Goal: Task Accomplishment & Management: Manage account settings

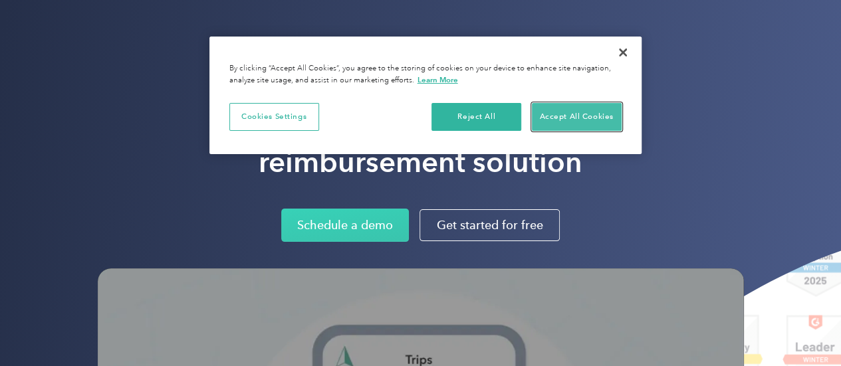
click at [569, 114] on button "Accept All Cookies" at bounding box center [577, 117] width 90 height 28
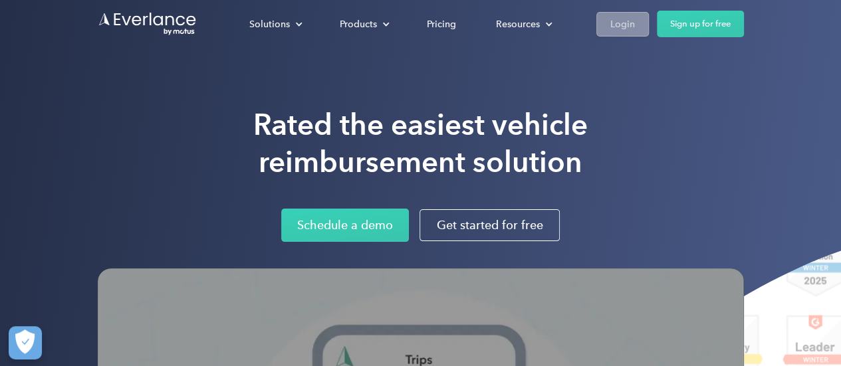
click at [628, 29] on div "Login" at bounding box center [622, 24] width 25 height 17
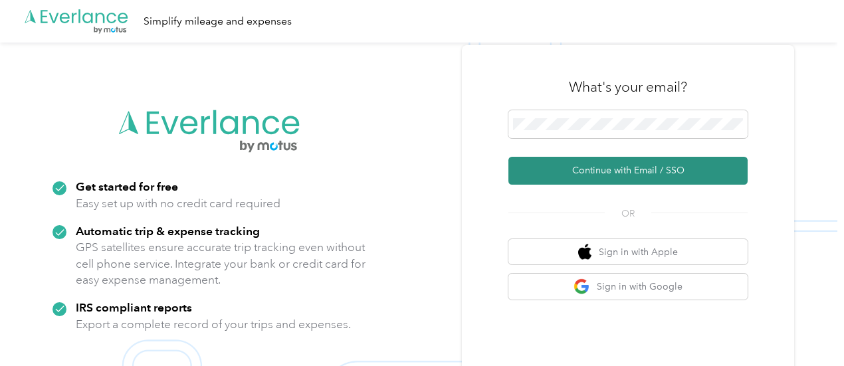
click at [633, 178] on button "Continue with Email / SSO" at bounding box center [628, 171] width 239 height 28
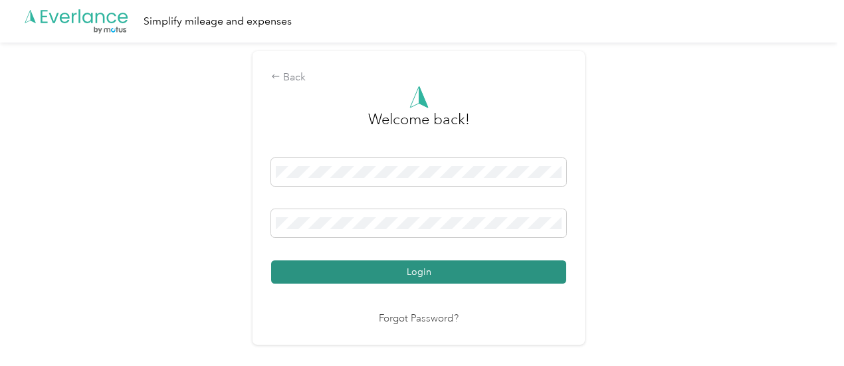
click at [415, 277] on button "Login" at bounding box center [418, 272] width 295 height 23
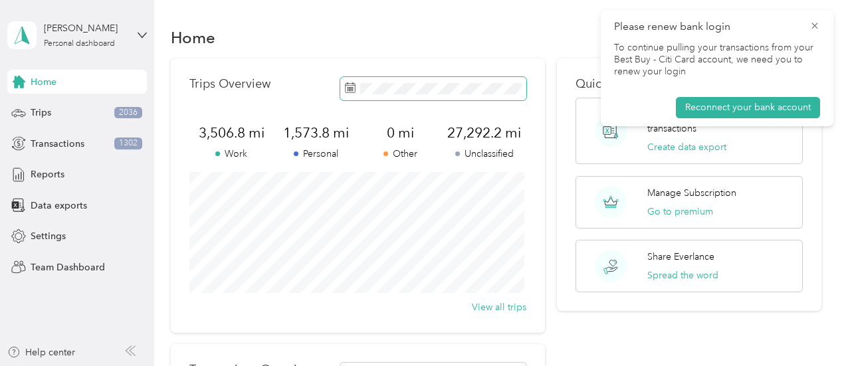
click at [348, 99] on span at bounding box center [433, 88] width 186 height 23
click at [272, 90] on div "Trips Overview" at bounding box center [359, 88] width 338 height 23
click at [353, 92] on icon at bounding box center [350, 87] width 11 height 11
click at [348, 89] on rect at bounding box center [348, 89] width 1 height 1
click at [57, 179] on span "Reports" at bounding box center [48, 175] width 34 height 14
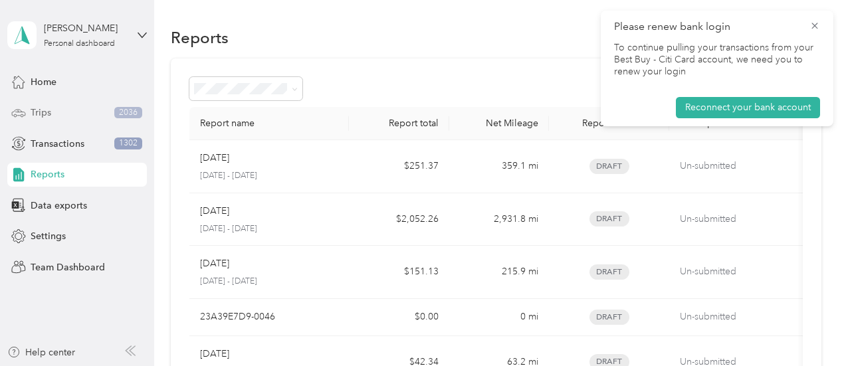
click at [58, 124] on div "Trips 2036" at bounding box center [77, 113] width 140 height 24
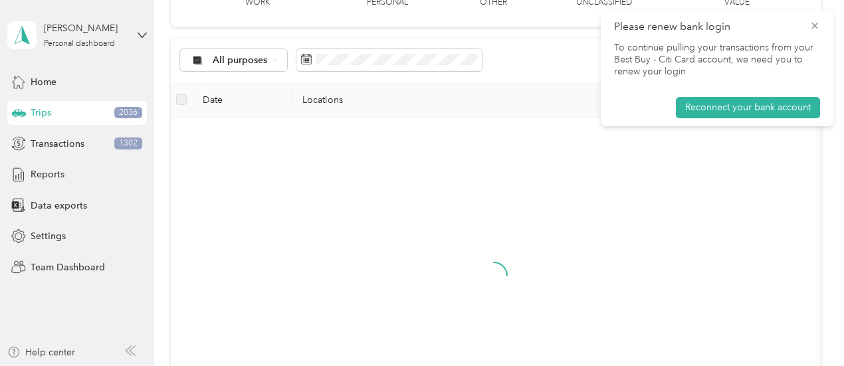
scroll to position [133, 0]
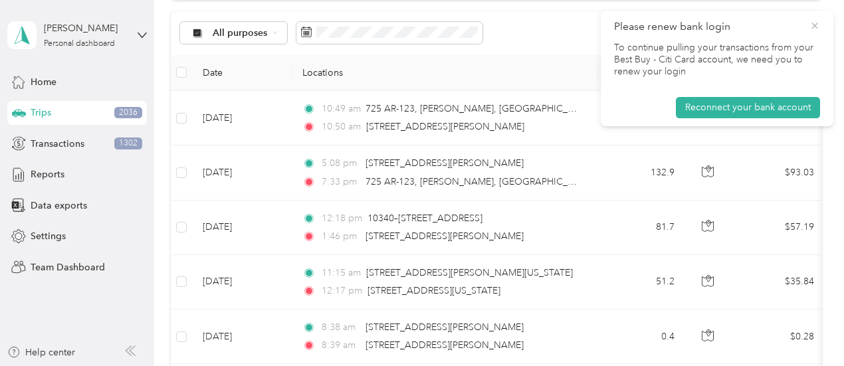
click at [818, 29] on icon at bounding box center [815, 26] width 6 height 6
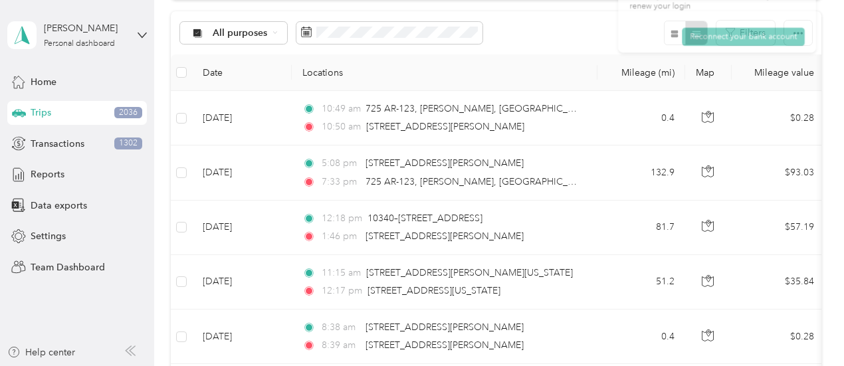
scroll to position [199, 0]
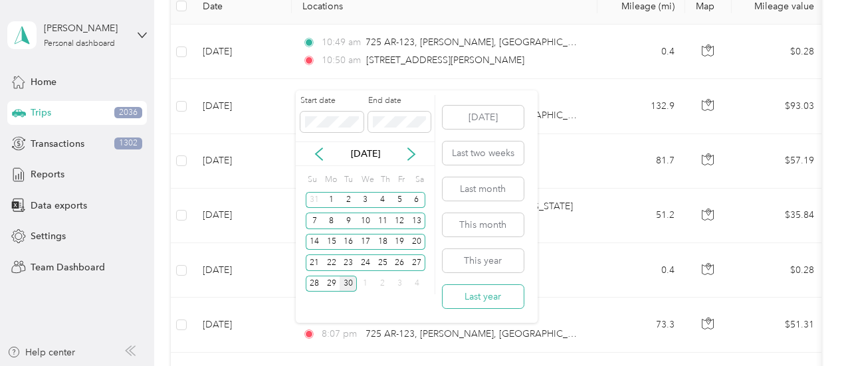
click at [488, 295] on button "Last year" at bounding box center [483, 296] width 81 height 23
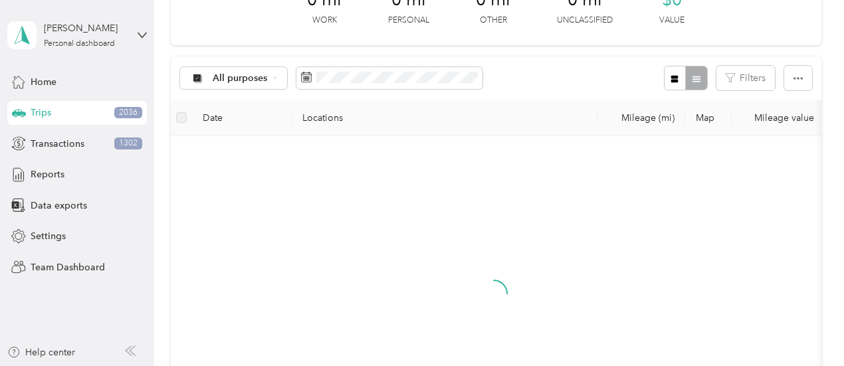
scroll to position [199, 0]
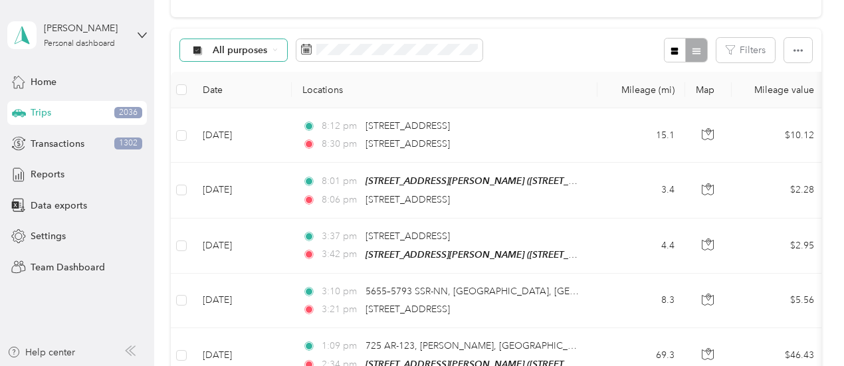
click at [269, 62] on div "All purposes" at bounding box center [234, 50] width 108 height 23
click at [262, 127] on span "Unclassified" at bounding box center [288, 125] width 150 height 14
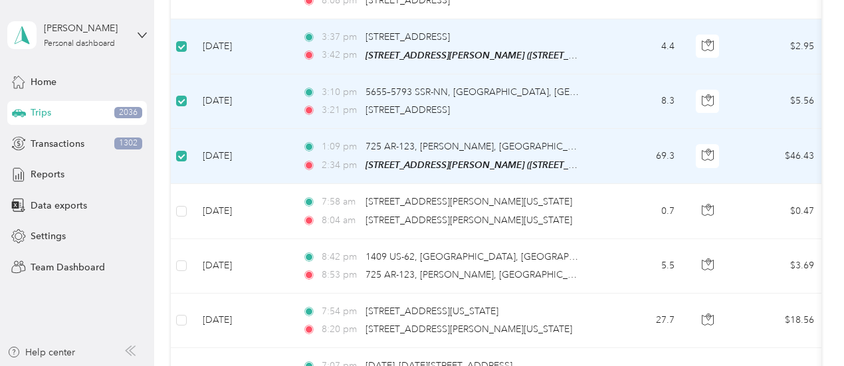
scroll to position [331, 0]
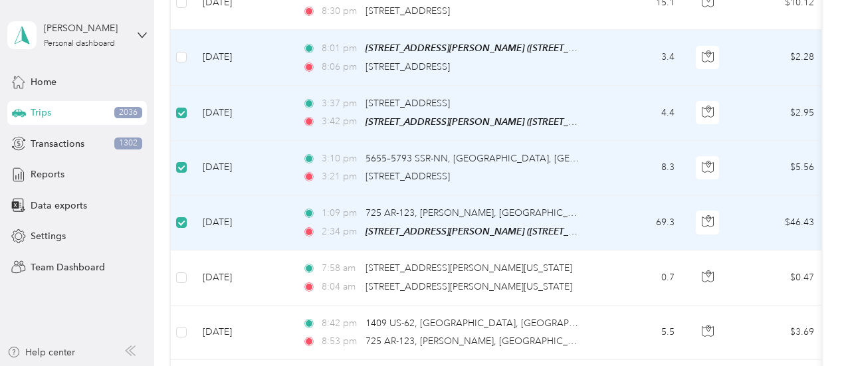
click at [187, 85] on td at bounding box center [181, 57] width 21 height 55
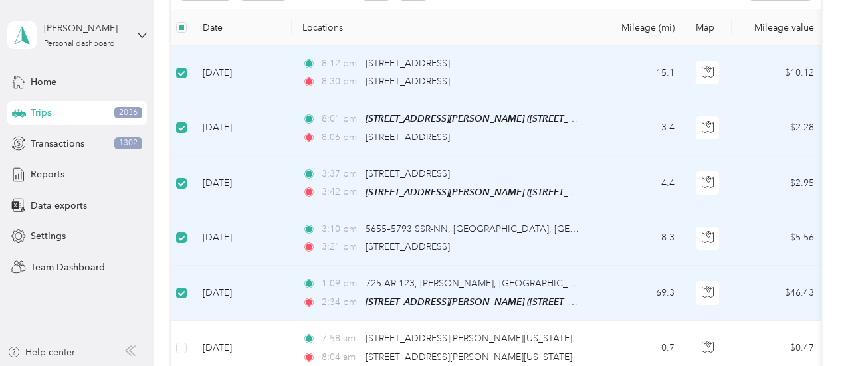
scroll to position [198, 0]
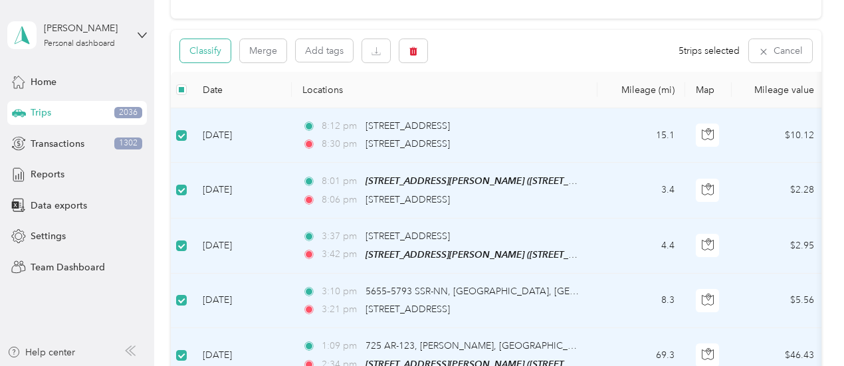
click at [207, 63] on button "Classify" at bounding box center [205, 50] width 51 height 23
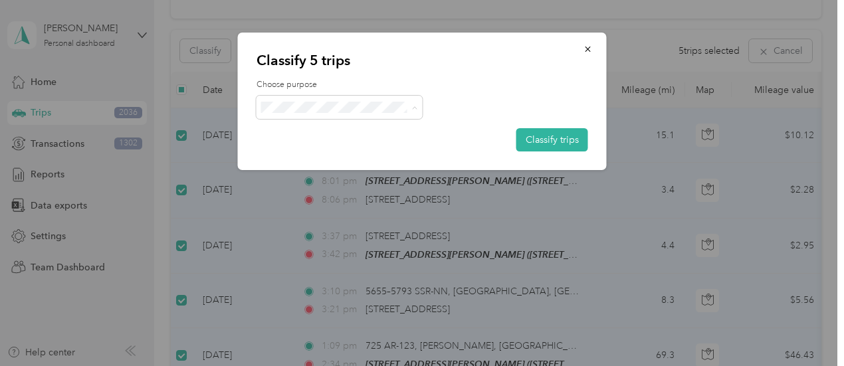
click at [340, 150] on span "Personal" at bounding box center [364, 155] width 150 height 14
click at [560, 136] on button "Classify trips" at bounding box center [553, 139] width 72 height 23
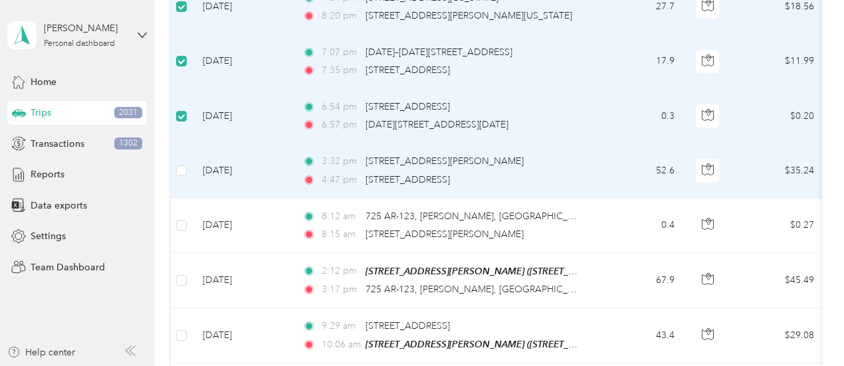
scroll to position [464, 0]
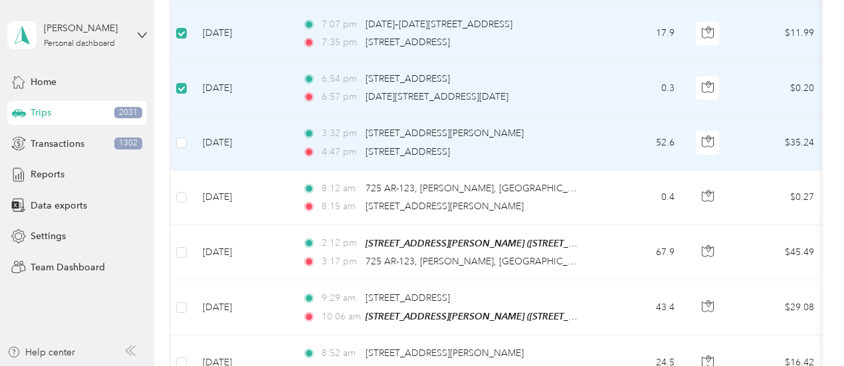
click at [188, 166] on td at bounding box center [181, 143] width 21 height 55
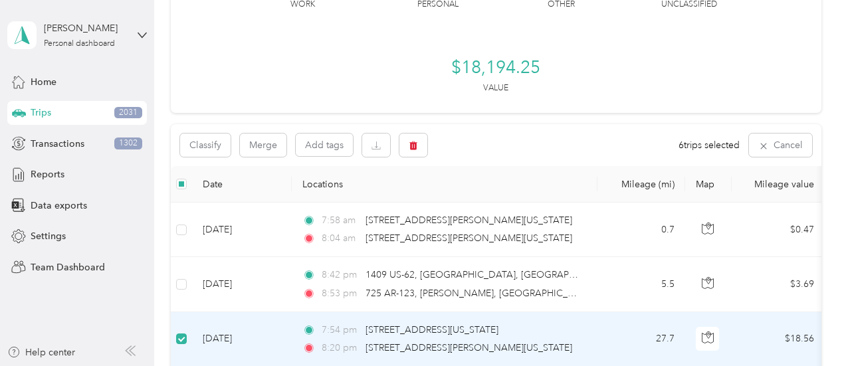
scroll to position [65, 0]
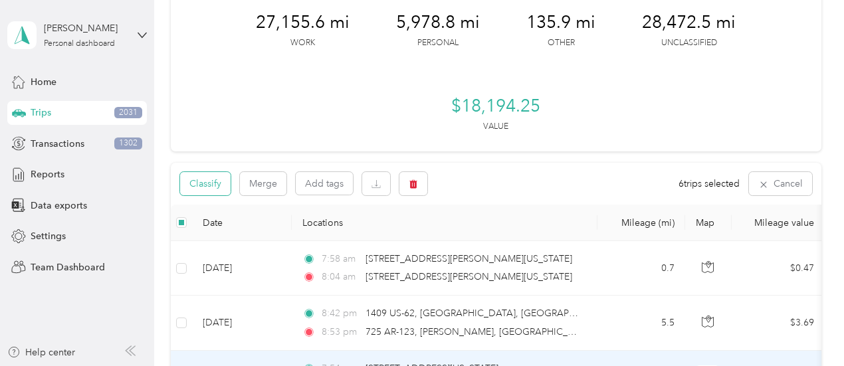
click at [218, 195] on button "Classify" at bounding box center [205, 183] width 51 height 23
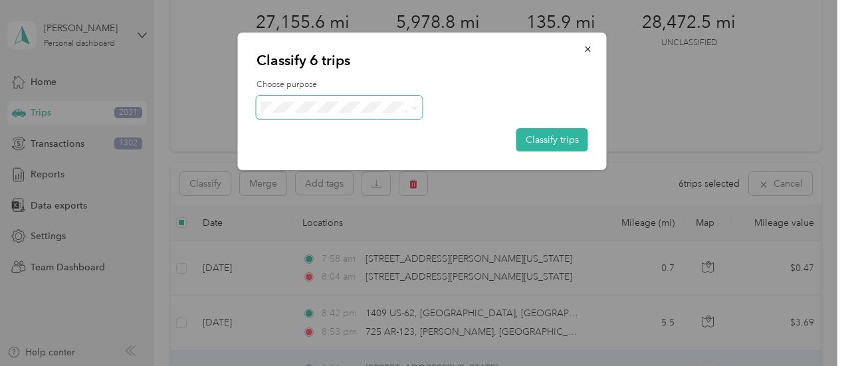
click at [366, 92] on div "Choose purpose Classify trips" at bounding box center [423, 115] width 332 height 72
click at [332, 151] on span "Personal" at bounding box center [356, 155] width 135 height 14
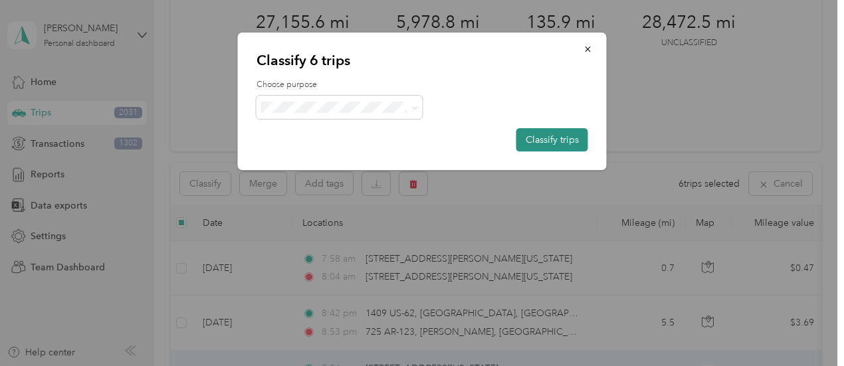
click at [545, 140] on button "Classify trips" at bounding box center [553, 139] width 72 height 23
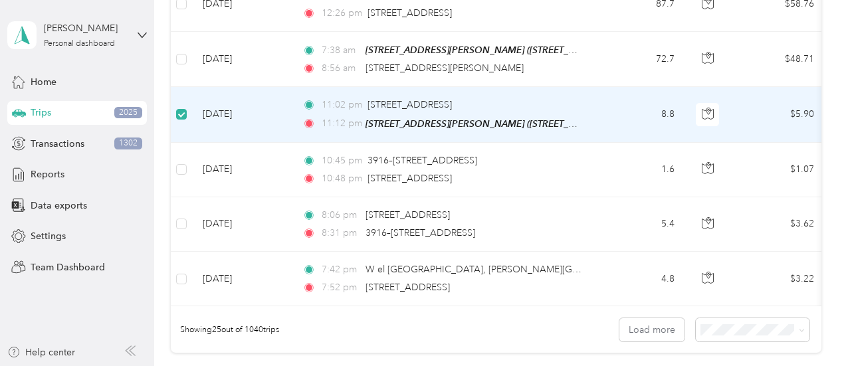
scroll to position [1370, 0]
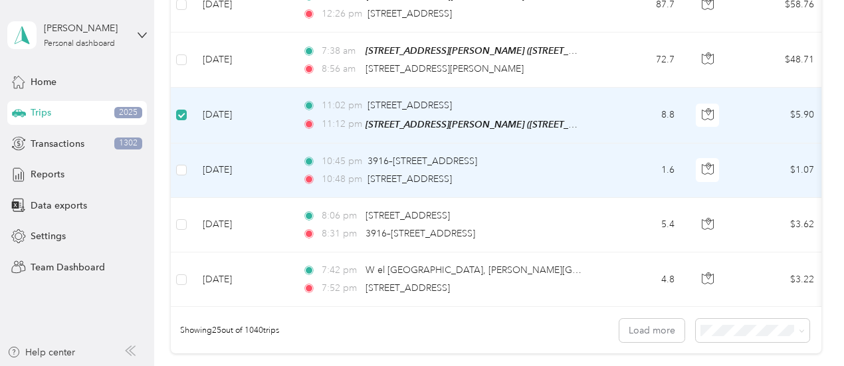
click at [187, 188] on td at bounding box center [181, 171] width 21 height 55
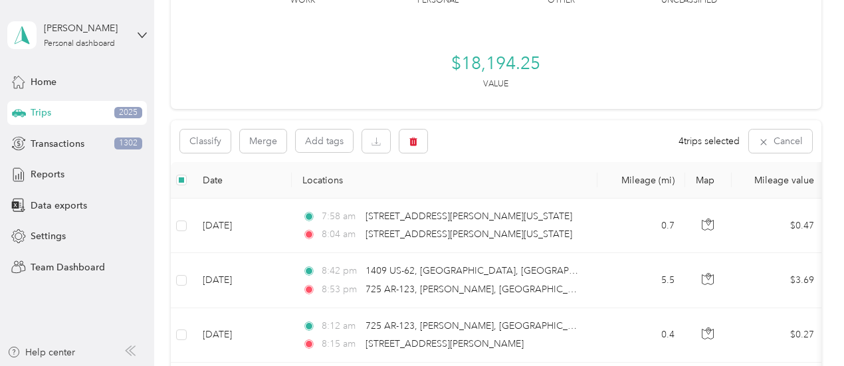
scroll to position [0, 0]
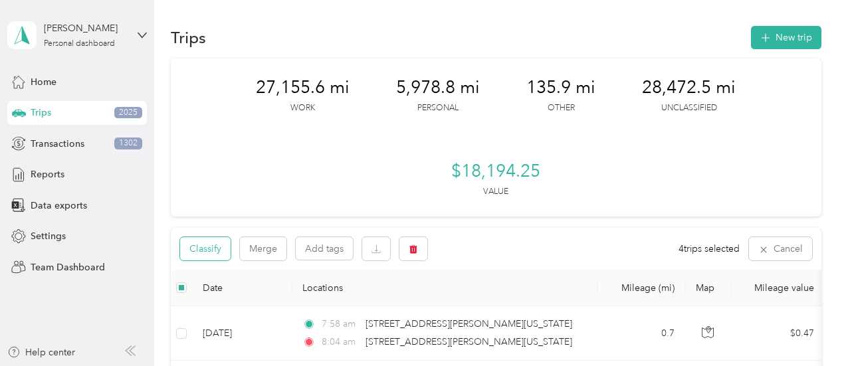
click at [214, 261] on button "Classify" at bounding box center [205, 248] width 51 height 23
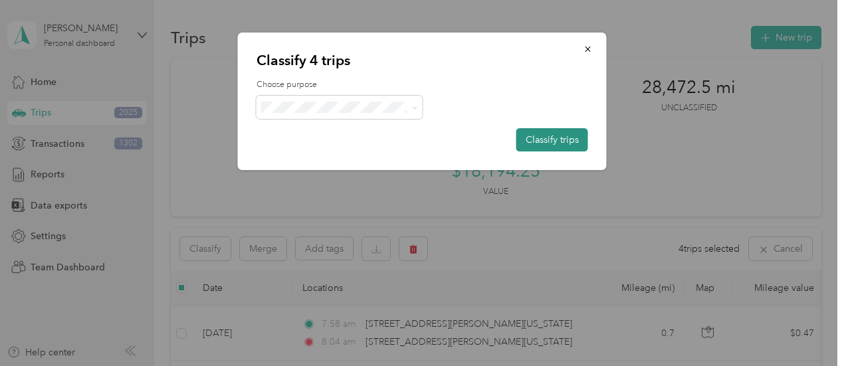
click at [528, 134] on button "Classify trips" at bounding box center [553, 139] width 72 height 23
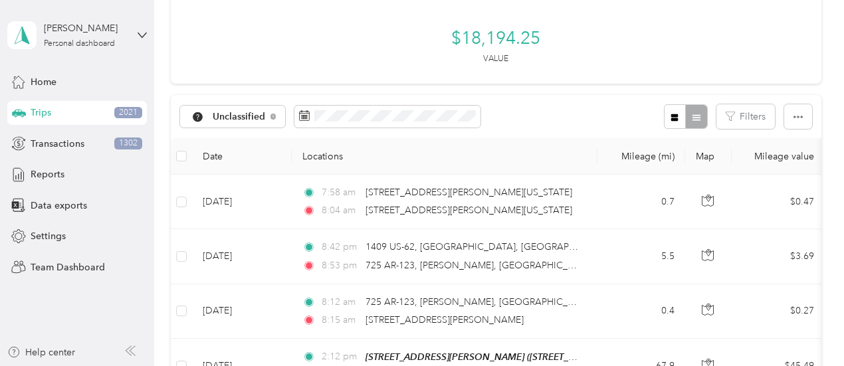
scroll to position [199, 0]
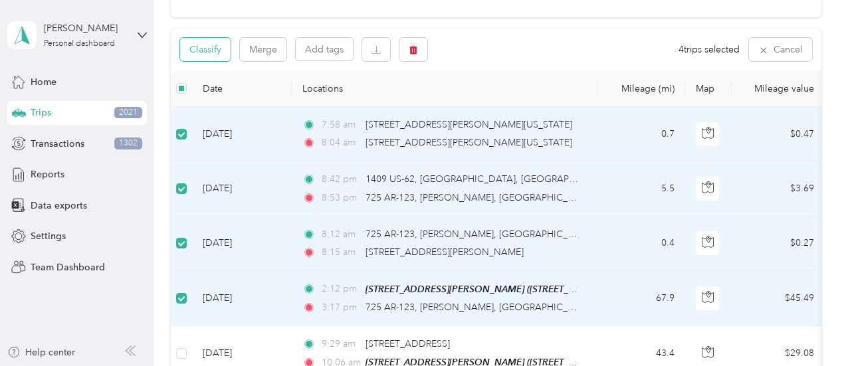
click at [221, 61] on button "Classify" at bounding box center [205, 49] width 51 height 23
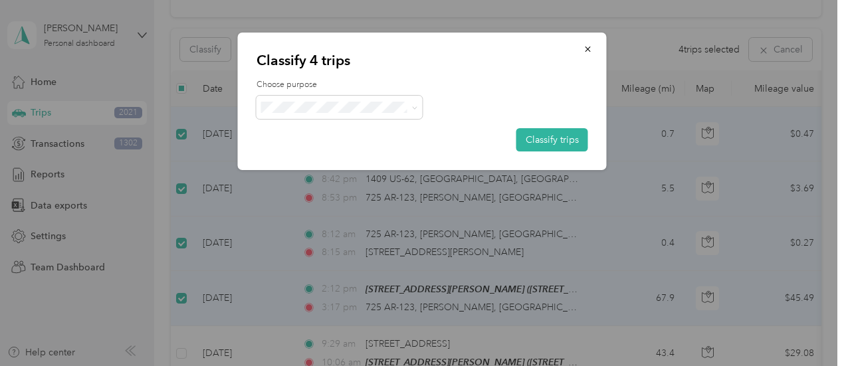
click at [338, 227] on li "[GEOGRAPHIC_DATA][US_STATE]" at bounding box center [353, 222] width 192 height 23
click at [544, 138] on button "Classify trips" at bounding box center [553, 139] width 72 height 23
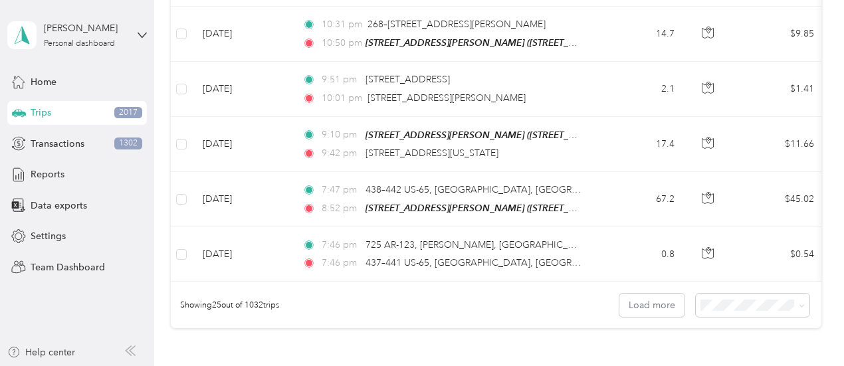
scroll to position [1571, 0]
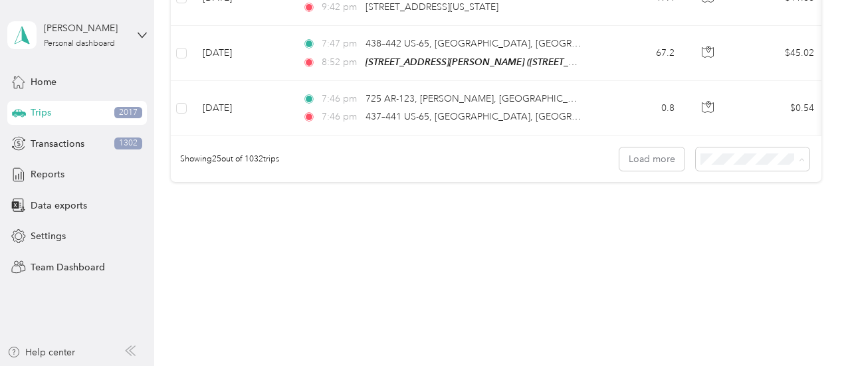
click at [715, 233] on span "100 per load" at bounding box center [729, 230] width 55 height 11
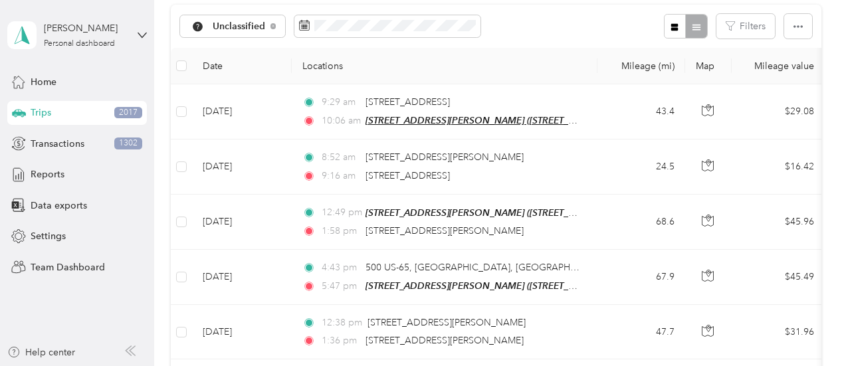
scroll to position [148, 0]
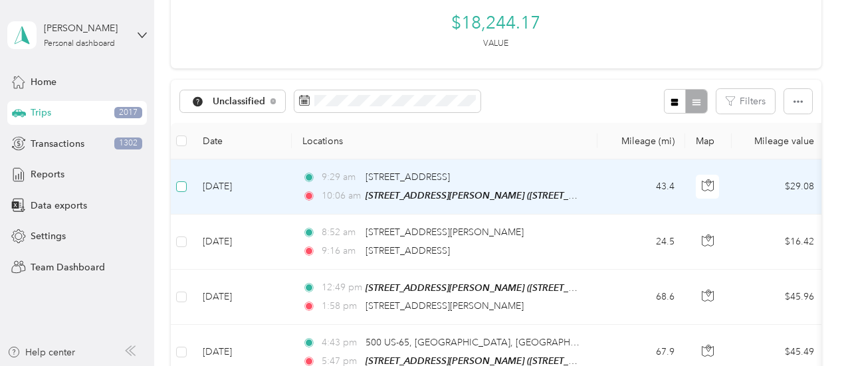
click at [182, 194] on label at bounding box center [181, 187] width 11 height 15
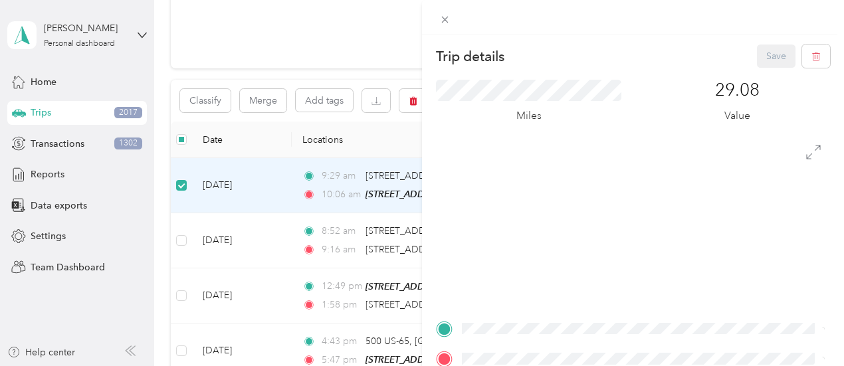
click at [185, 265] on div "Trip details Save This trip cannot be edited because it is either under review,…" at bounding box center [422, 183] width 844 height 366
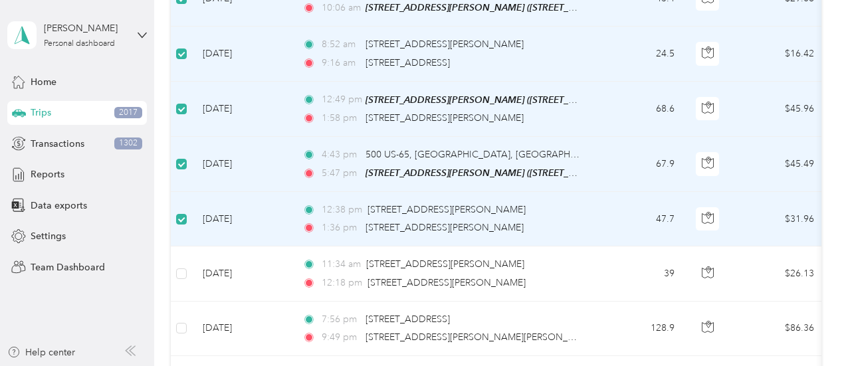
scroll to position [348, 0]
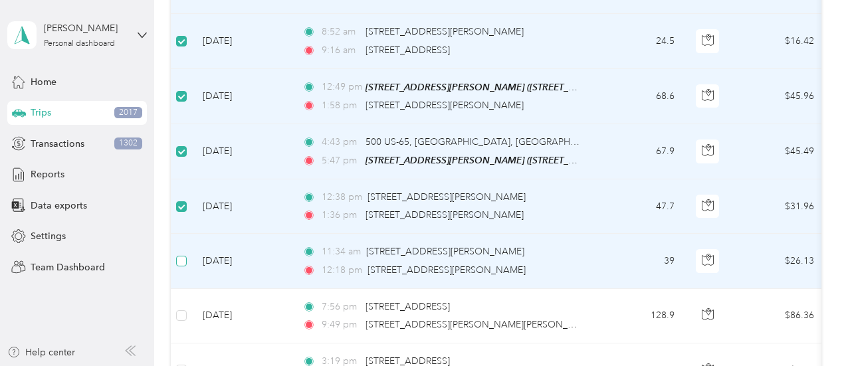
click at [180, 269] on label at bounding box center [181, 261] width 11 height 15
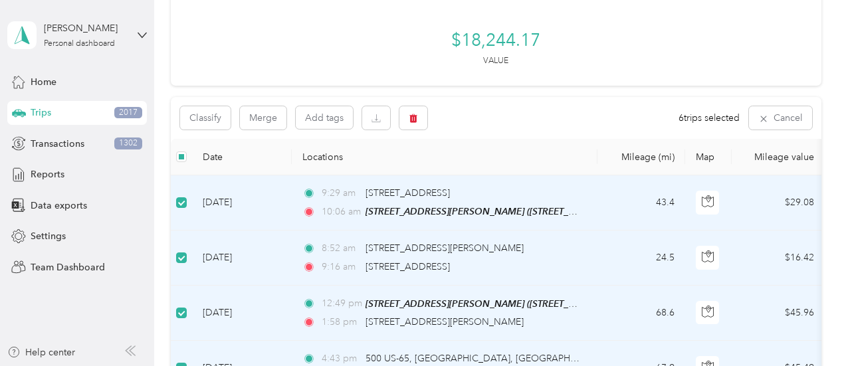
scroll to position [82, 0]
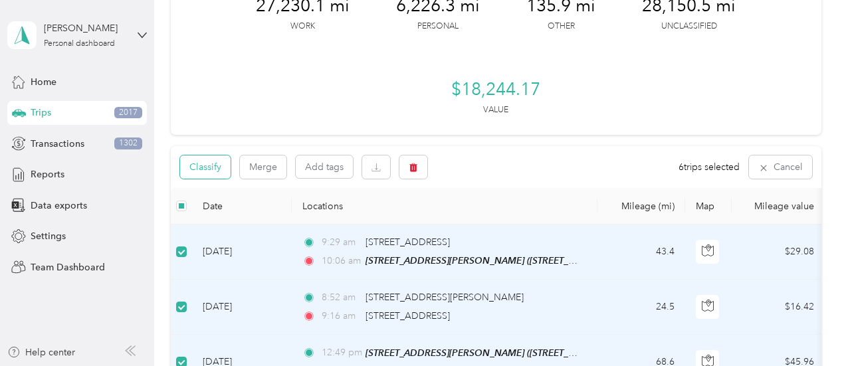
click at [225, 179] on button "Classify" at bounding box center [205, 167] width 51 height 23
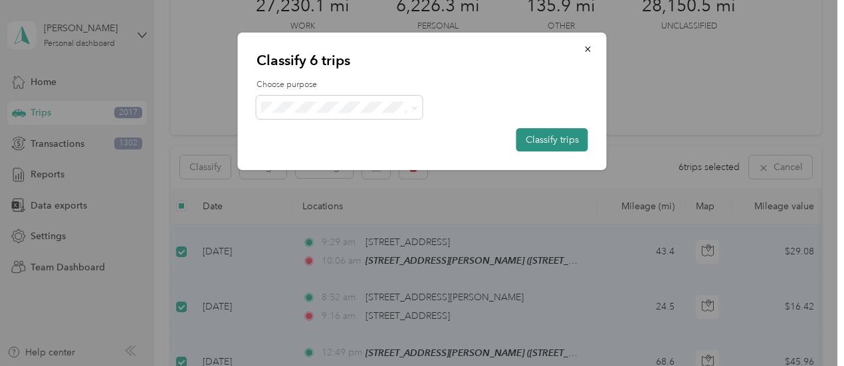
click at [537, 134] on button "Classify trips" at bounding box center [553, 139] width 72 height 23
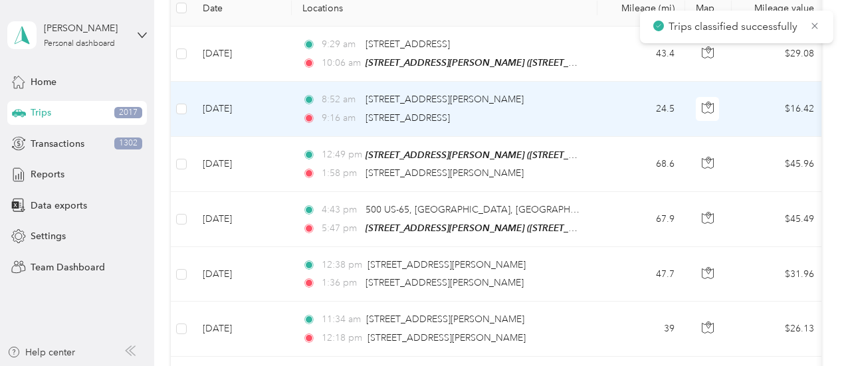
scroll to position [215, 0]
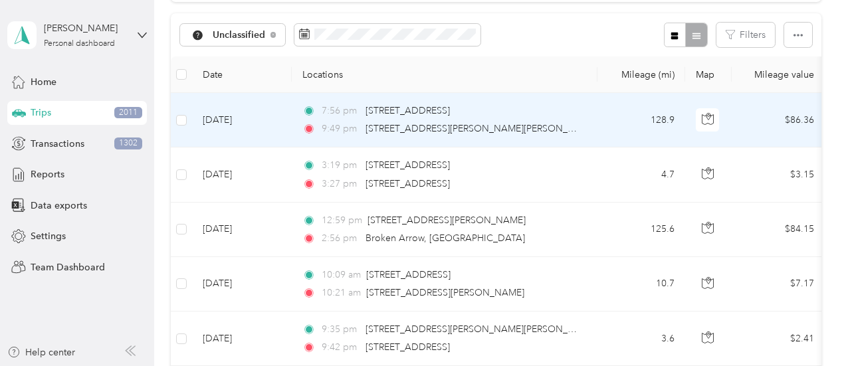
click at [189, 143] on td at bounding box center [181, 120] width 21 height 55
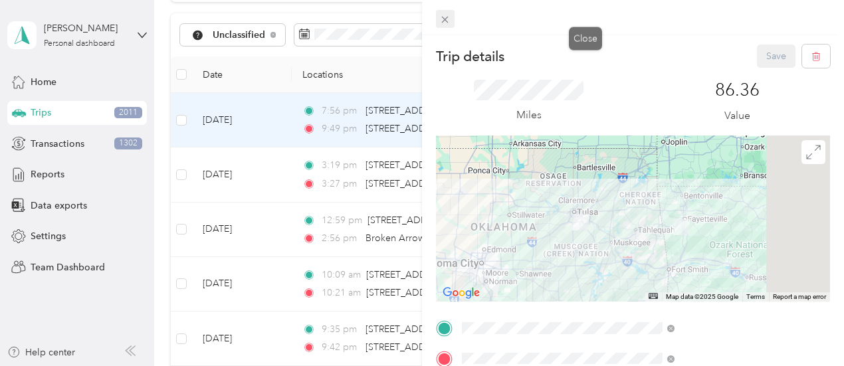
click at [455, 19] on span at bounding box center [445, 19] width 19 height 19
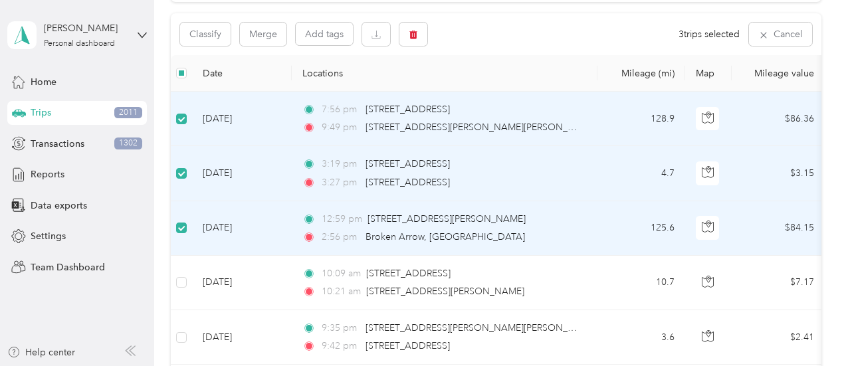
scroll to position [281, 0]
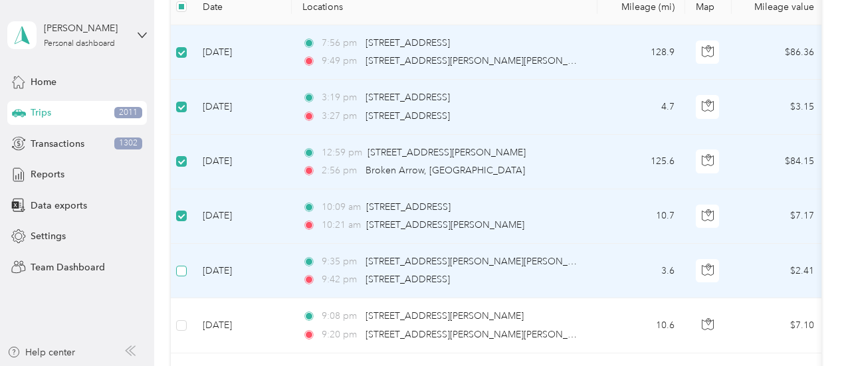
click at [184, 279] on label at bounding box center [181, 271] width 11 height 15
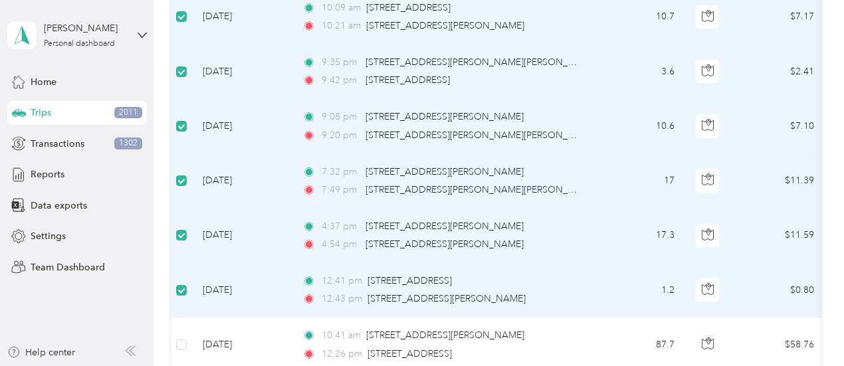
scroll to position [614, 0]
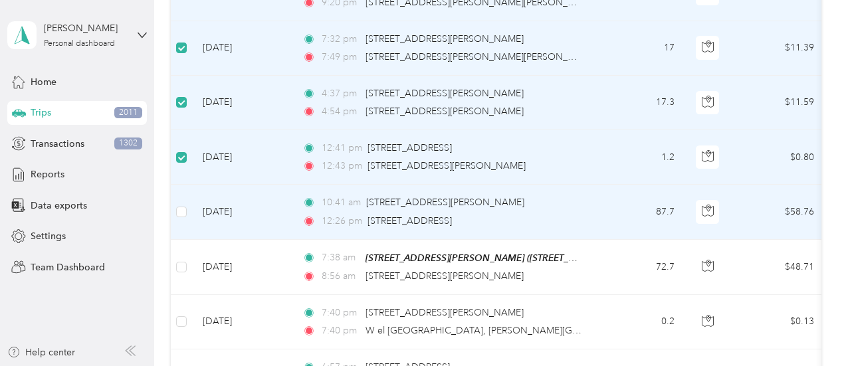
click at [188, 236] on td at bounding box center [181, 212] width 21 height 55
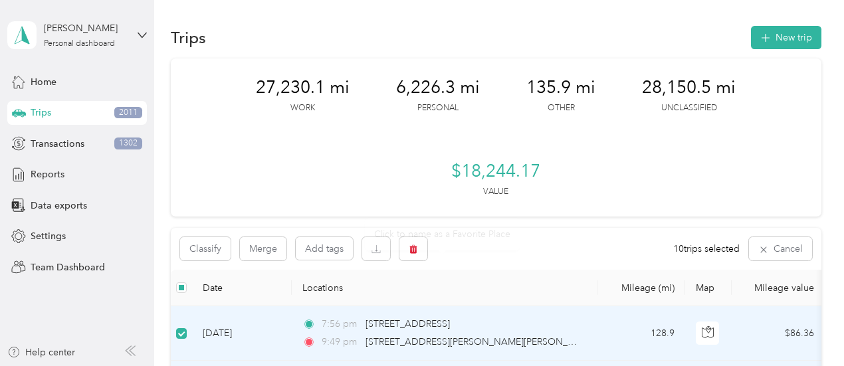
scroll to position [0, 0]
click at [214, 261] on button "Classify" at bounding box center [205, 248] width 51 height 23
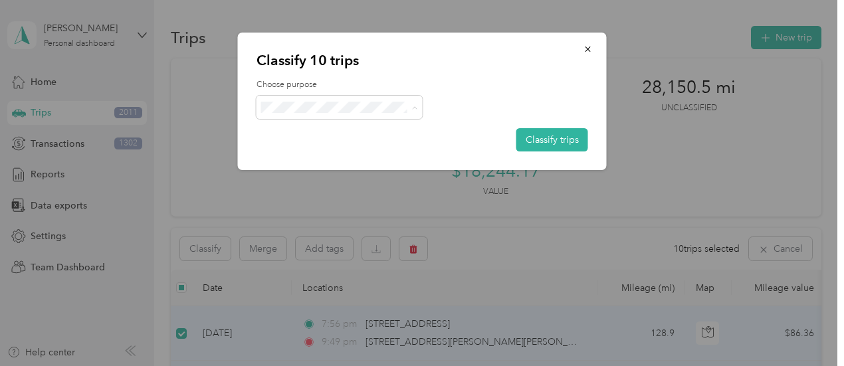
click at [318, 157] on span "Personal" at bounding box center [372, 155] width 166 height 14
click at [545, 147] on button "Classify trips" at bounding box center [553, 139] width 72 height 23
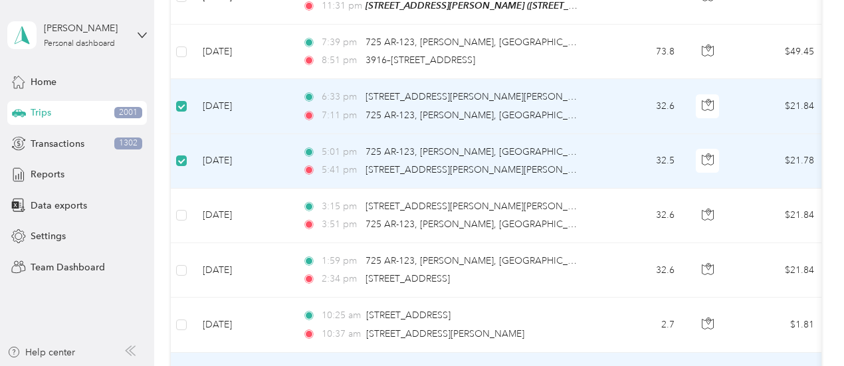
scroll to position [5389, 0]
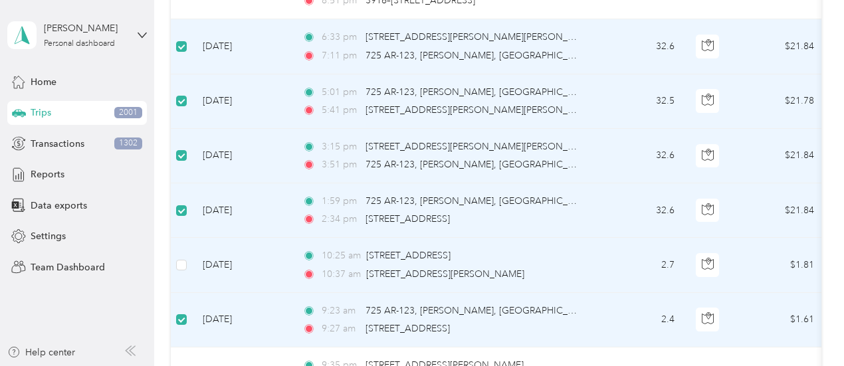
click at [188, 256] on td at bounding box center [181, 265] width 21 height 55
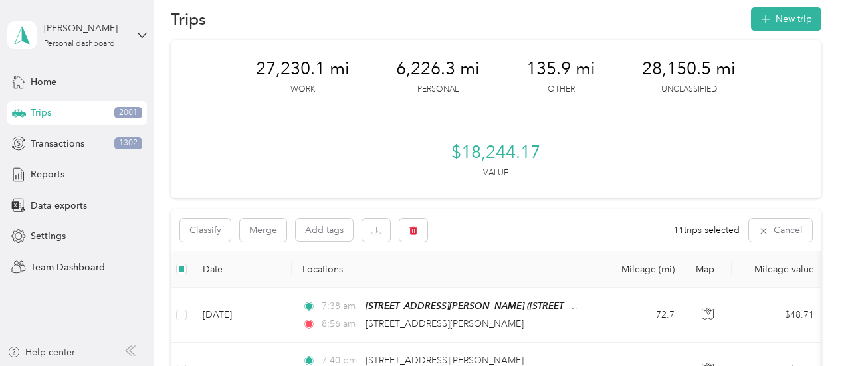
scroll to position [0, 0]
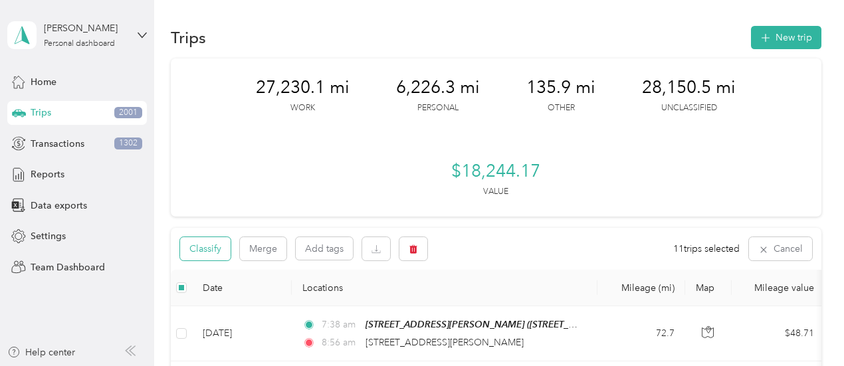
click at [214, 261] on button "Classify" at bounding box center [205, 248] width 51 height 23
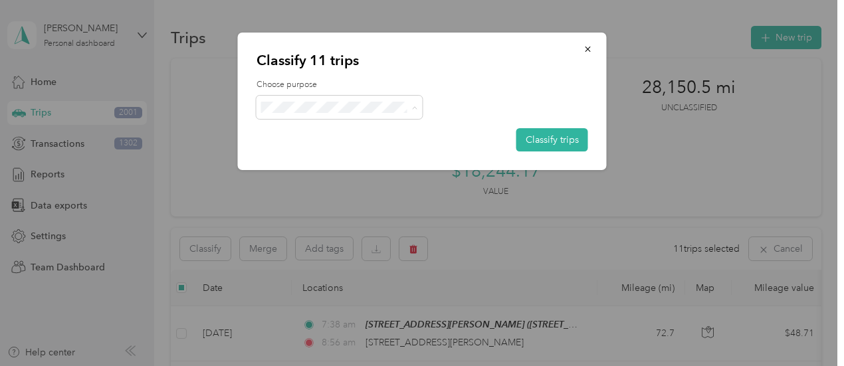
click at [324, 225] on span "[GEOGRAPHIC_DATA][US_STATE]" at bounding box center [364, 225] width 150 height 14
click at [554, 143] on button "Classify trips" at bounding box center [553, 139] width 72 height 23
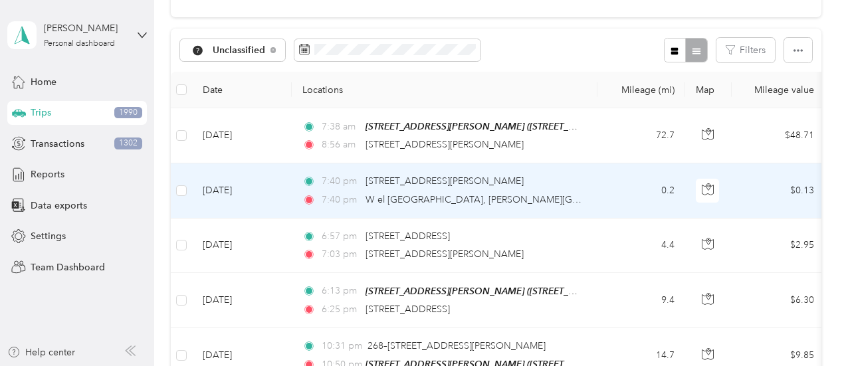
scroll to position [266, 0]
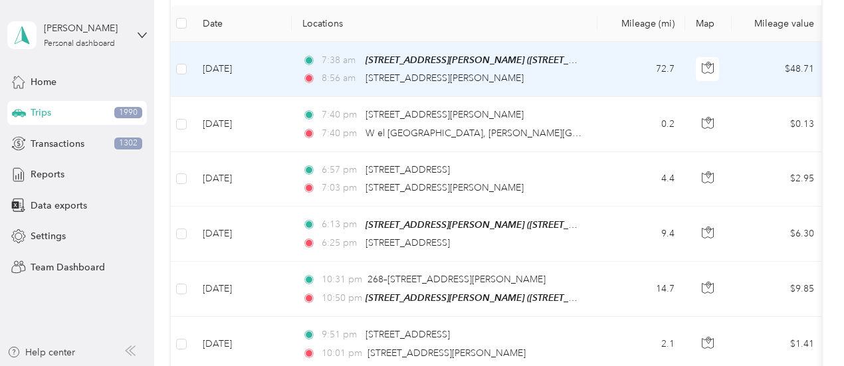
click at [229, 97] on td "[DATE]" at bounding box center [242, 69] width 100 height 55
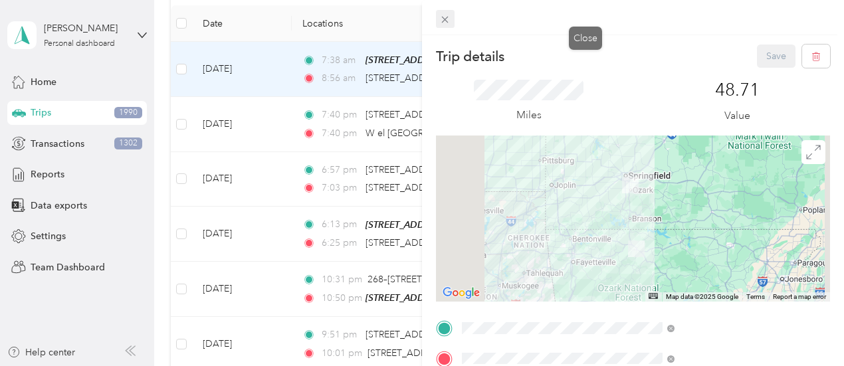
click at [449, 21] on icon at bounding box center [445, 20] width 7 height 7
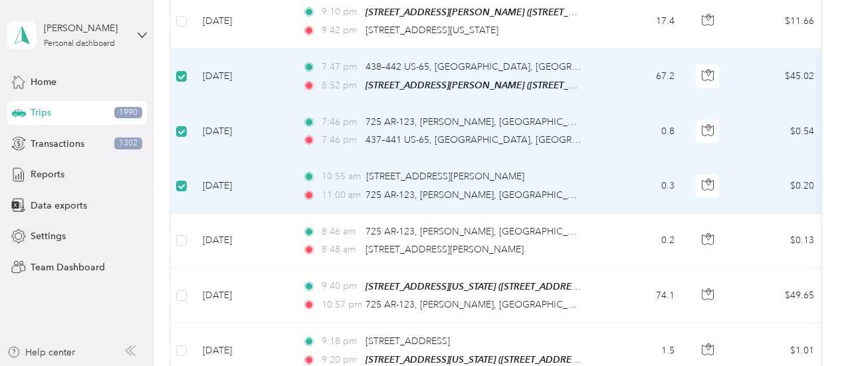
scroll to position [664, 0]
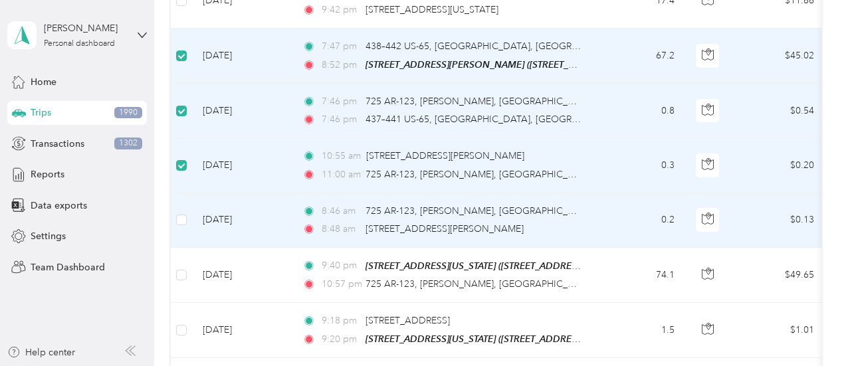
click at [188, 241] on td at bounding box center [181, 220] width 21 height 55
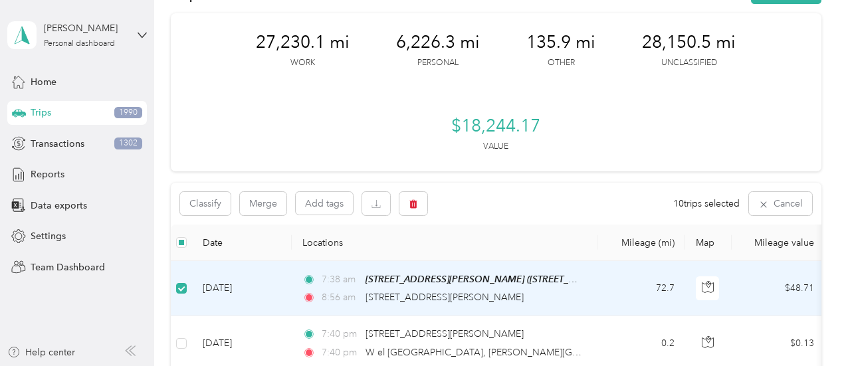
scroll to position [0, 0]
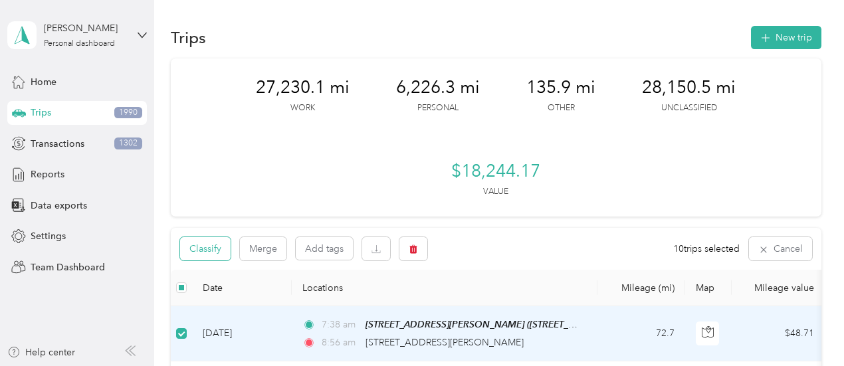
click at [219, 261] on button "Classify" at bounding box center [205, 248] width 51 height 23
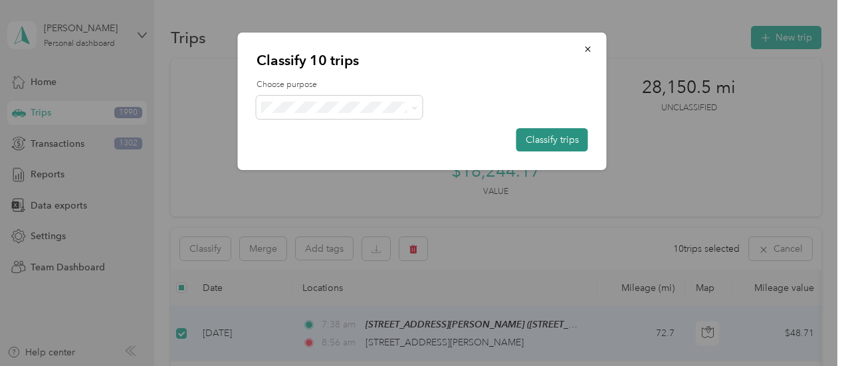
click at [535, 142] on button "Classify trips" at bounding box center [553, 139] width 72 height 23
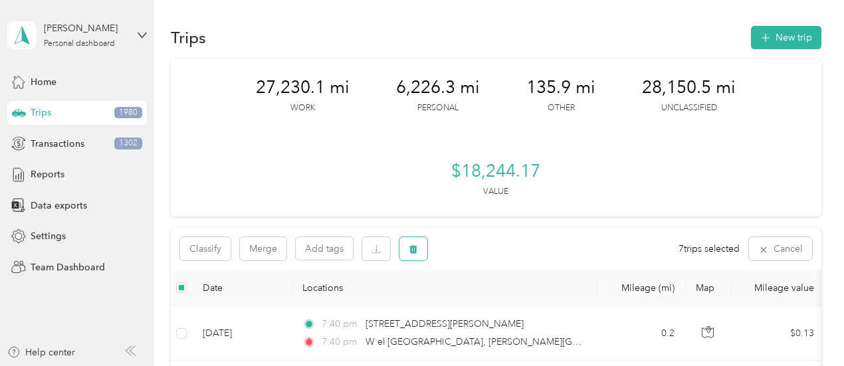
click at [418, 254] on icon "button" at bounding box center [413, 249] width 9 height 9
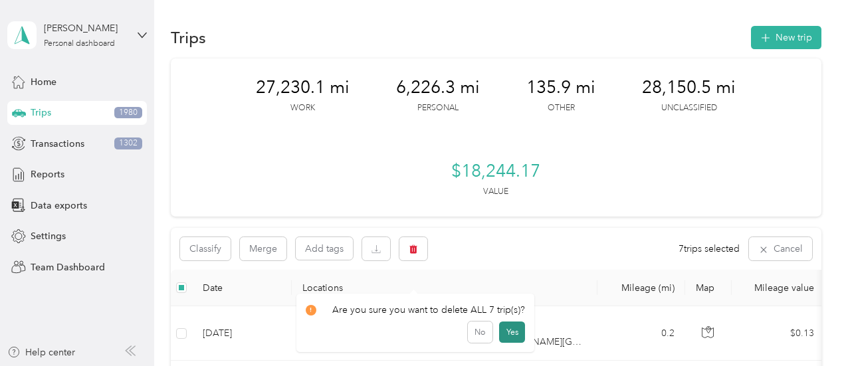
click at [511, 332] on button "Yes" at bounding box center [512, 332] width 26 height 21
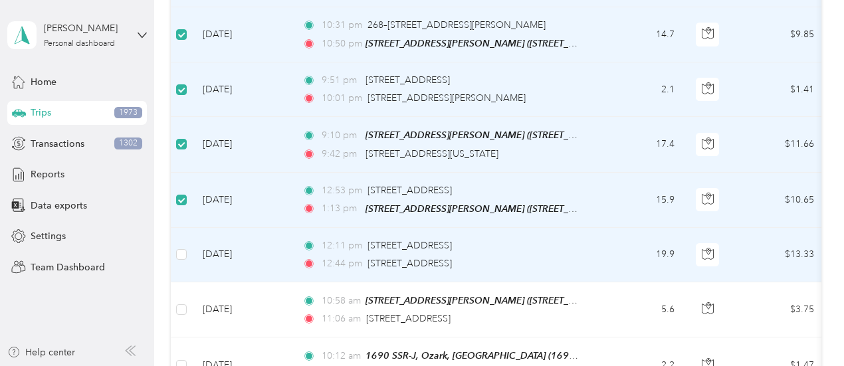
scroll to position [465, 0]
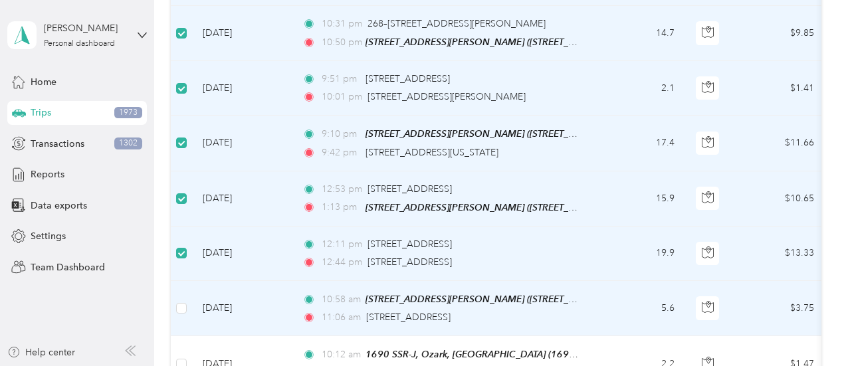
click at [189, 329] on td at bounding box center [181, 308] width 21 height 55
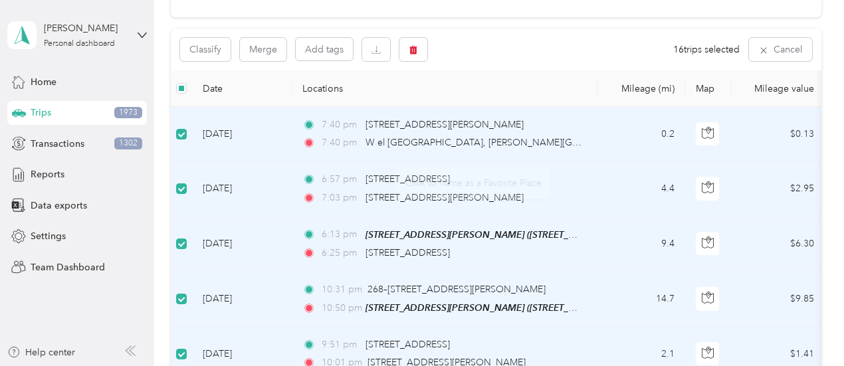
scroll to position [0, 0]
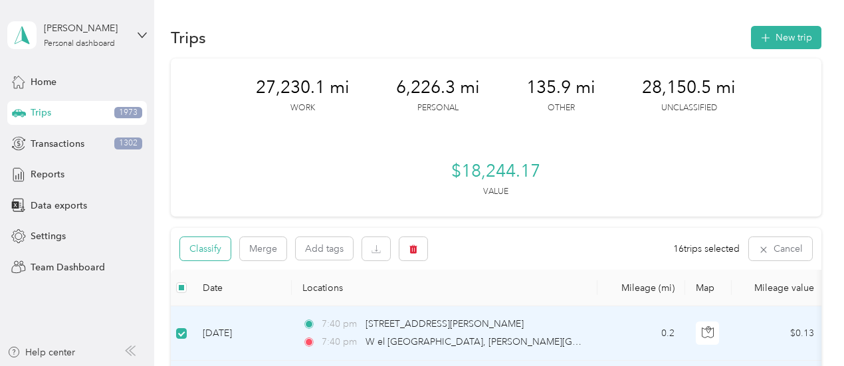
click at [203, 261] on button "Classify" at bounding box center [205, 248] width 51 height 23
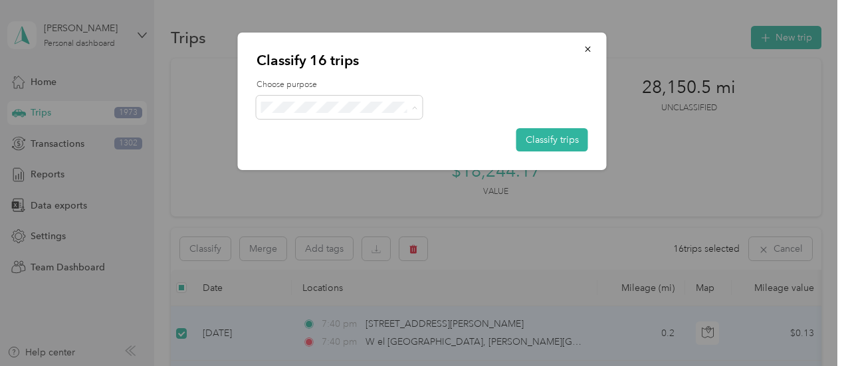
click at [319, 152] on span "Personal" at bounding box center [372, 155] width 166 height 14
click at [534, 146] on button "Classify trips" at bounding box center [553, 139] width 72 height 23
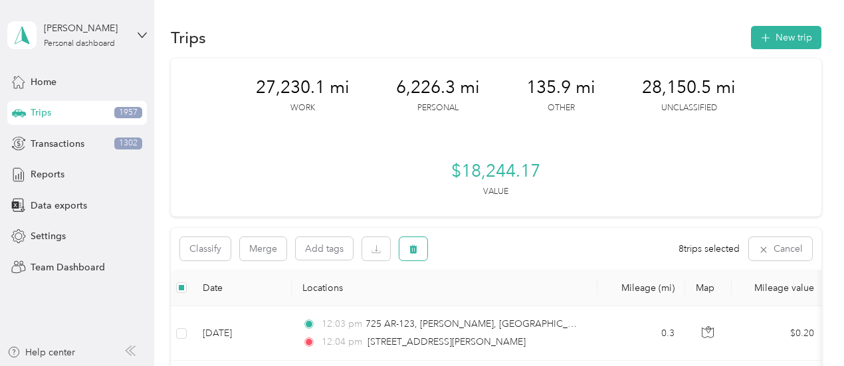
click at [412, 254] on icon "button" at bounding box center [414, 249] width 8 height 9
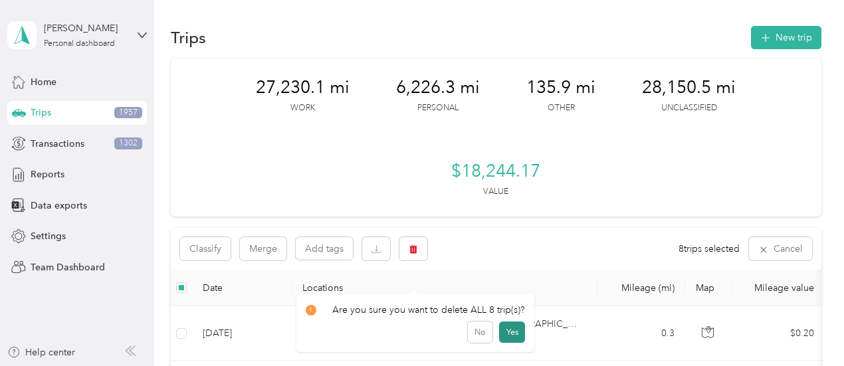
click at [512, 326] on button "Yes" at bounding box center [512, 332] width 26 height 21
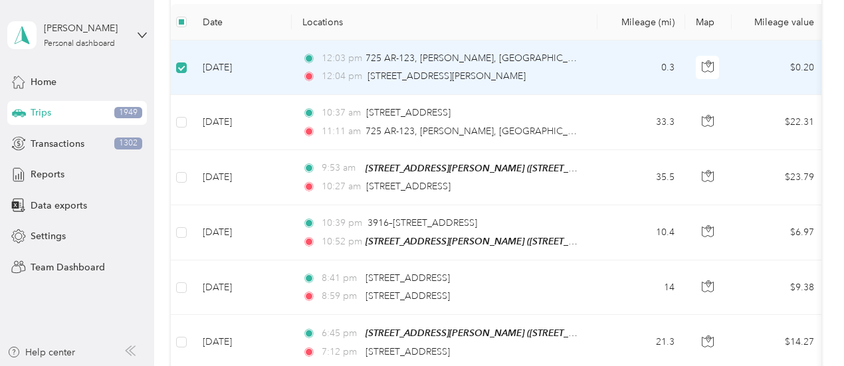
scroll to position [265, 0]
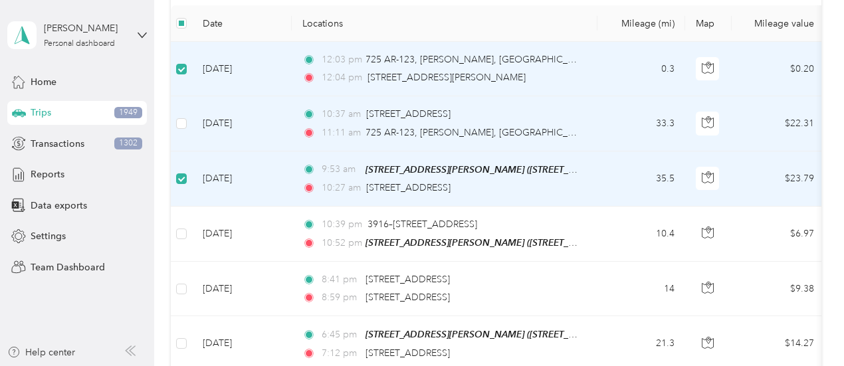
click at [190, 151] on td at bounding box center [181, 123] width 21 height 55
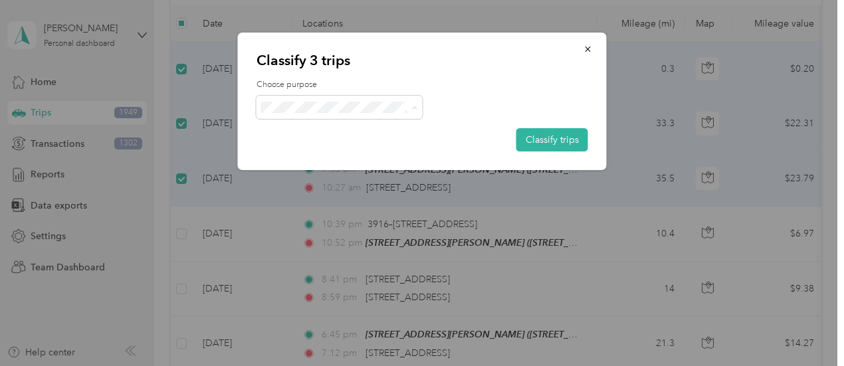
click at [335, 224] on span "[GEOGRAPHIC_DATA][US_STATE]" at bounding box center [364, 225] width 150 height 14
click at [551, 127] on div "Choose purpose Classify trips" at bounding box center [423, 115] width 332 height 72
click at [553, 133] on button "Classify trips" at bounding box center [553, 139] width 72 height 23
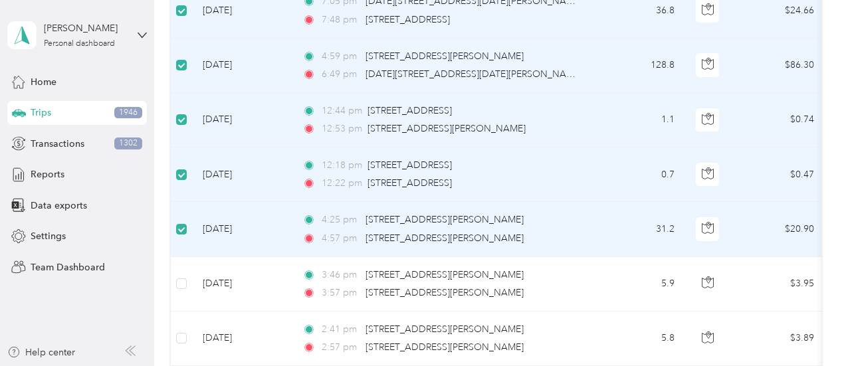
scroll to position [665, 0]
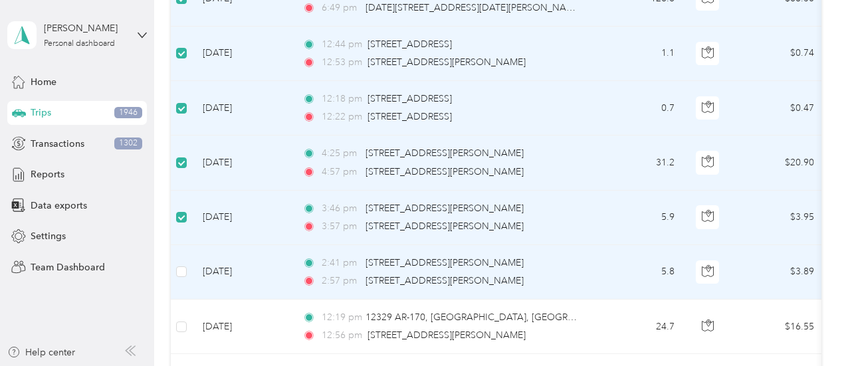
click at [190, 296] on td at bounding box center [181, 272] width 21 height 55
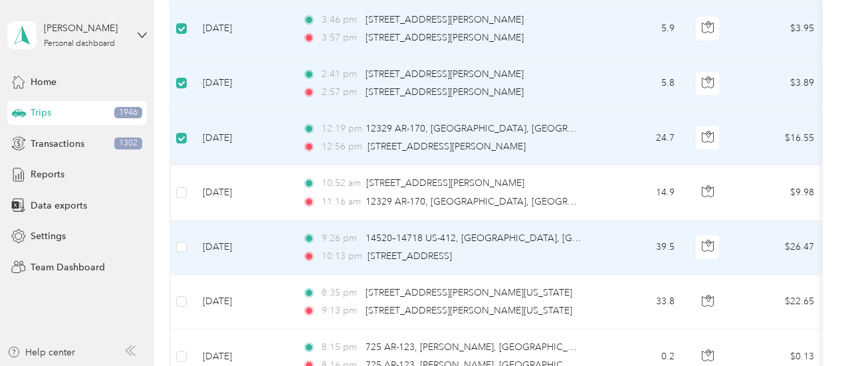
scroll to position [864, 0]
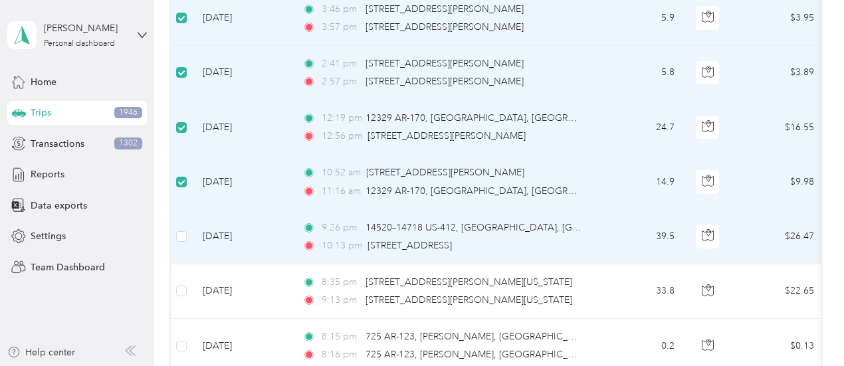
click at [187, 259] on td at bounding box center [181, 237] width 21 height 55
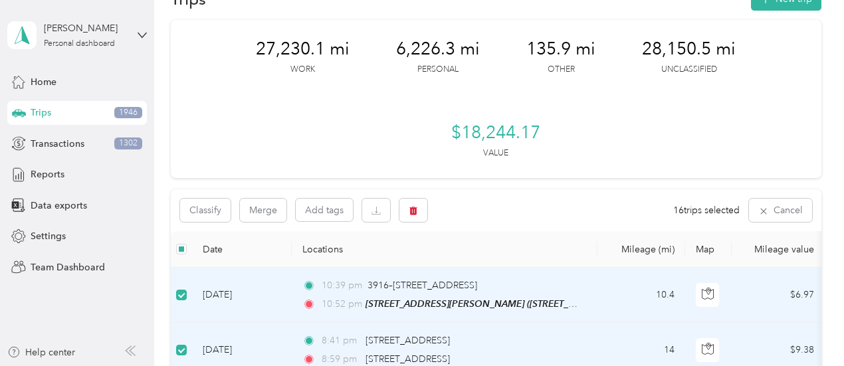
scroll to position [0, 0]
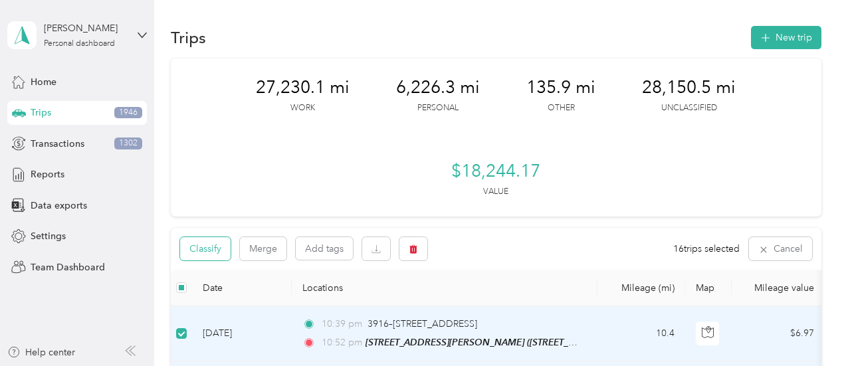
click at [218, 261] on button "Classify" at bounding box center [205, 248] width 51 height 23
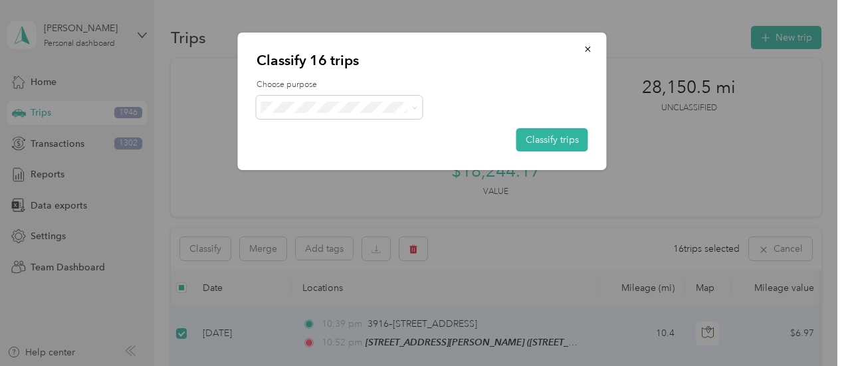
click at [312, 162] on li "Personal" at bounding box center [361, 155] width 208 height 23
click at [565, 136] on button "Classify trips" at bounding box center [553, 139] width 72 height 23
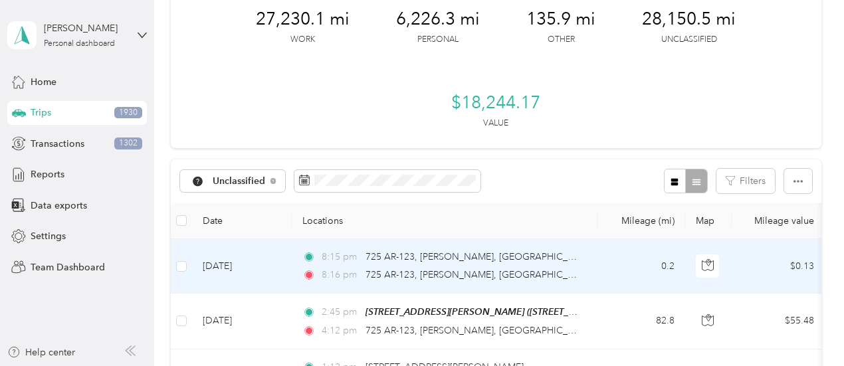
scroll to position [66, 0]
